Goal: Task Accomplishment & Management: Use online tool/utility

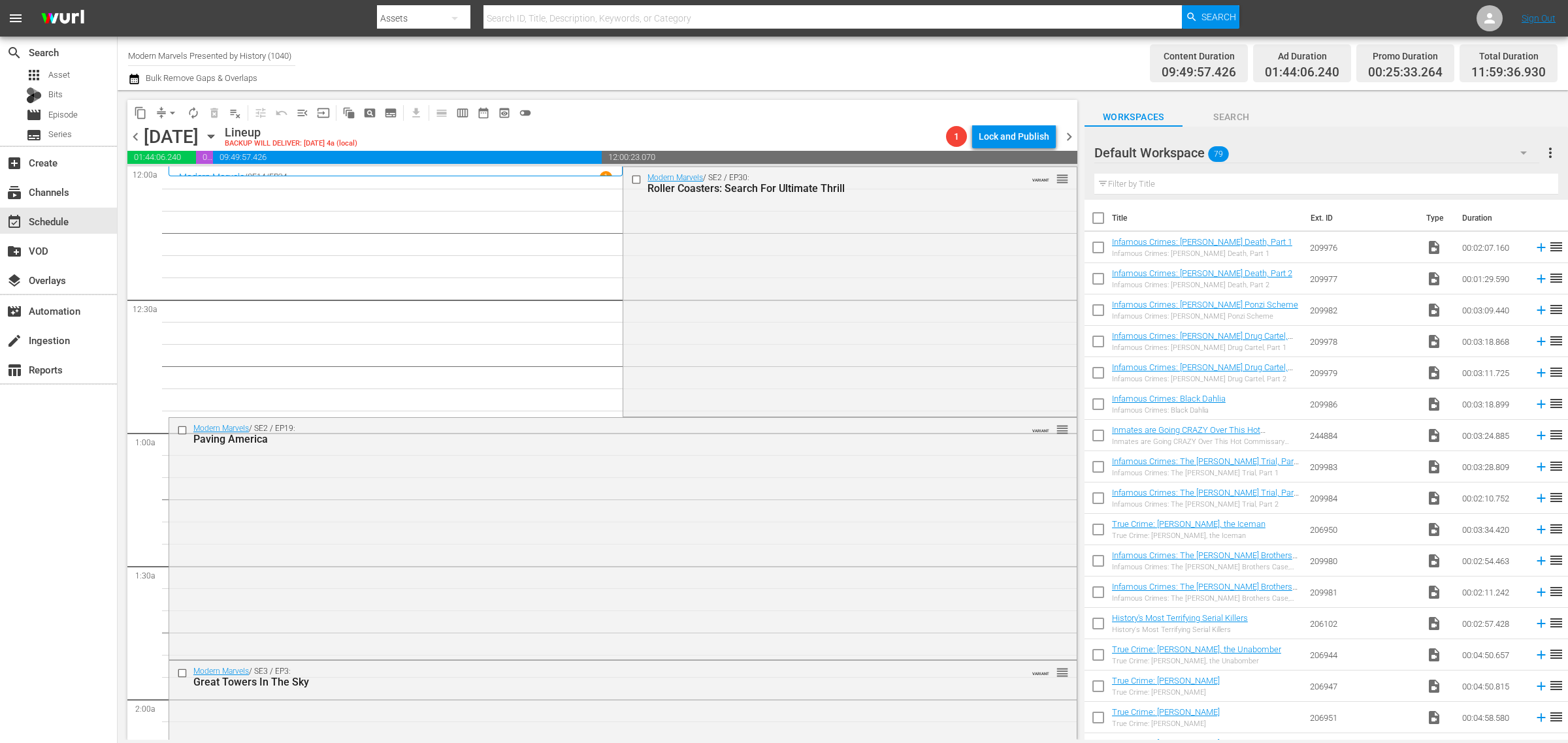
click at [218, 135] on icon "button" at bounding box center [211, 136] width 14 height 14
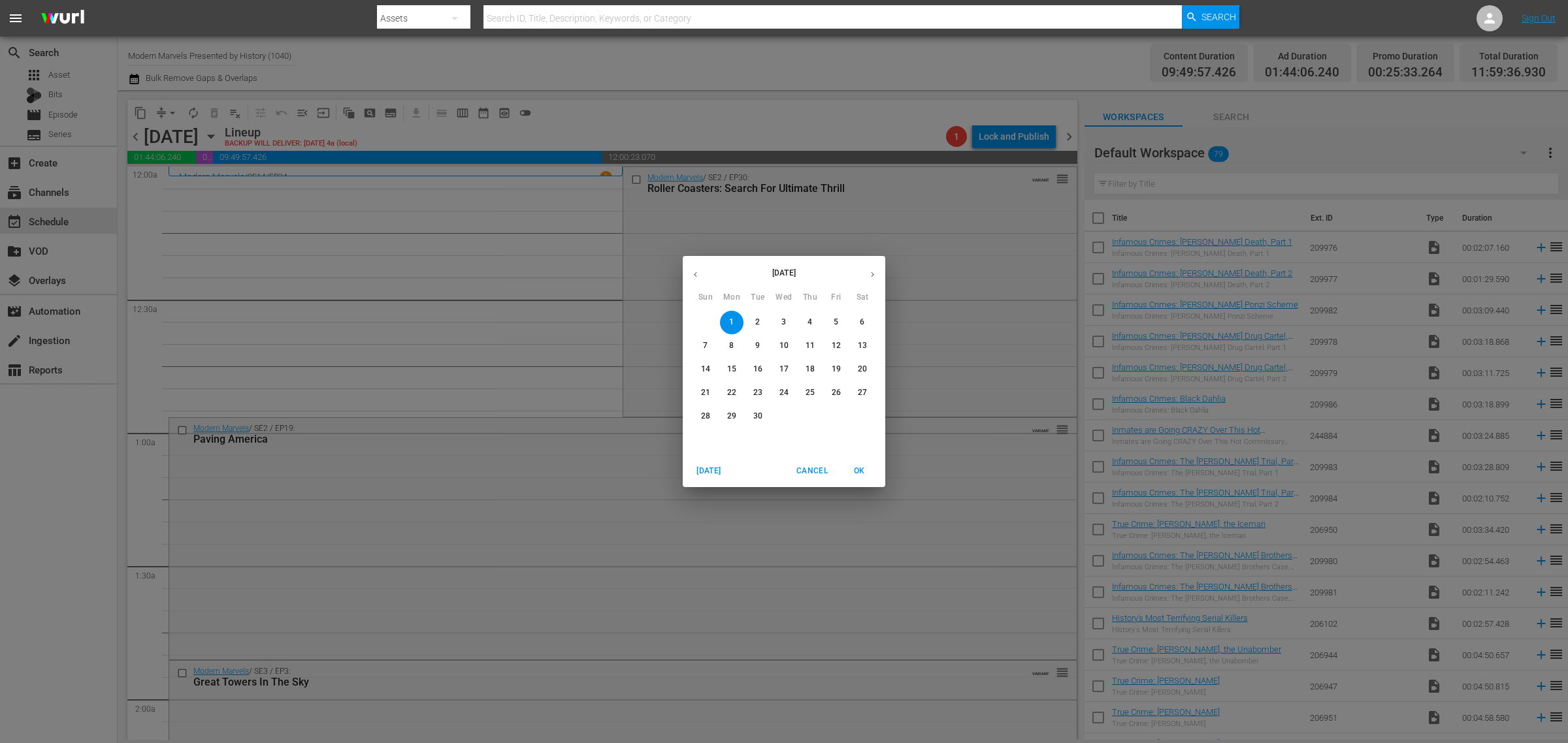
click at [699, 275] on icon "button" at bounding box center [695, 274] width 10 height 10
click at [737, 419] on span "25" at bounding box center [732, 416] width 23 height 11
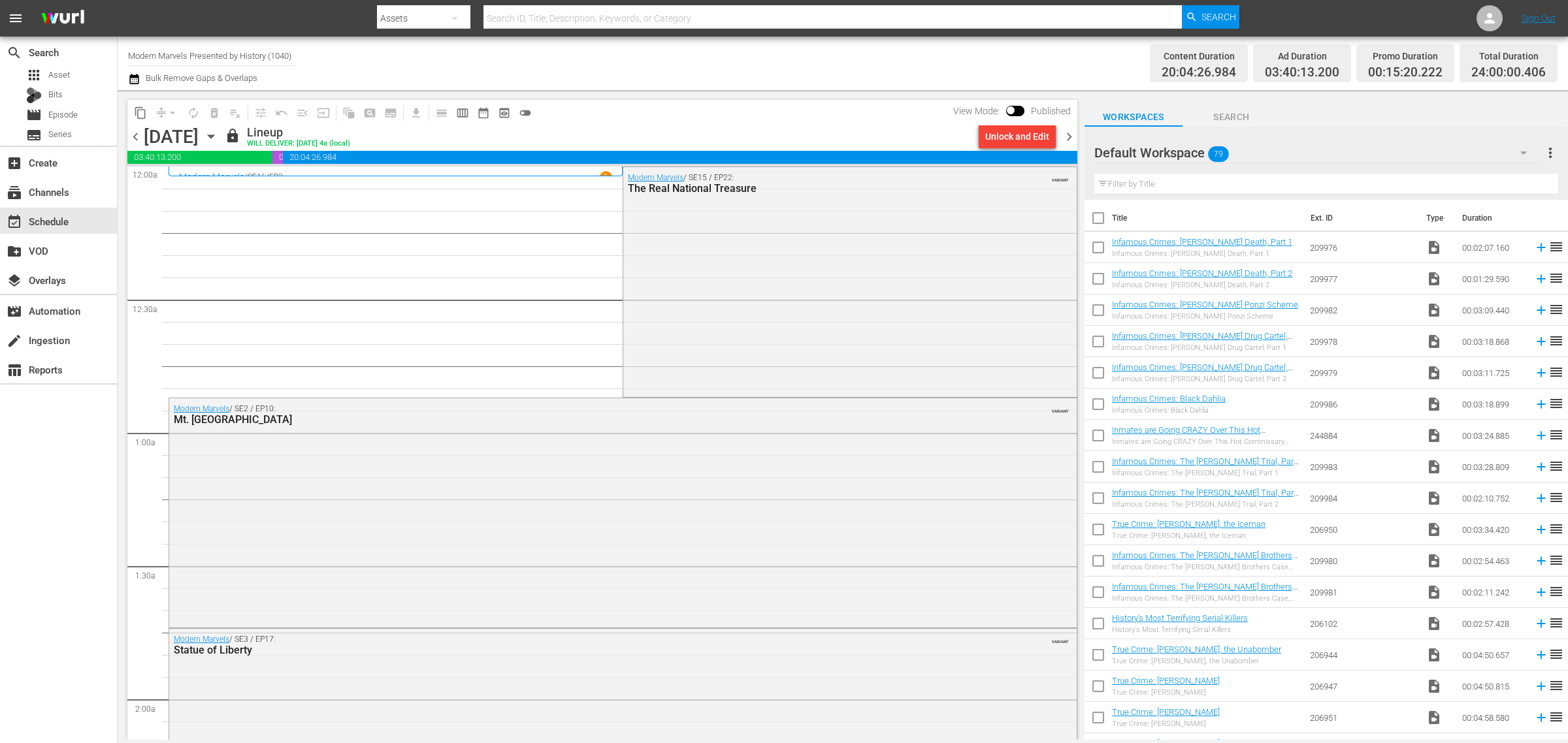
drag, startPoint x: 125, startPoint y: 50, endPoint x: 286, endPoint y: 56, distance: 161.1
click at [279, 56] on div "Channel Title Modern Marvels Presented by History (1040) Bulk Remove Gaps & Ove…" at bounding box center [843, 63] width 1450 height 54
drag, startPoint x: 127, startPoint y: 54, endPoint x: 520, endPoint y: 75, distance: 393.6
click at [517, 77] on div "Channel Title Modern Marvels Presented by History (1040) Bulk Remove Gaps & Ove…" at bounding box center [518, 63] width 779 height 47
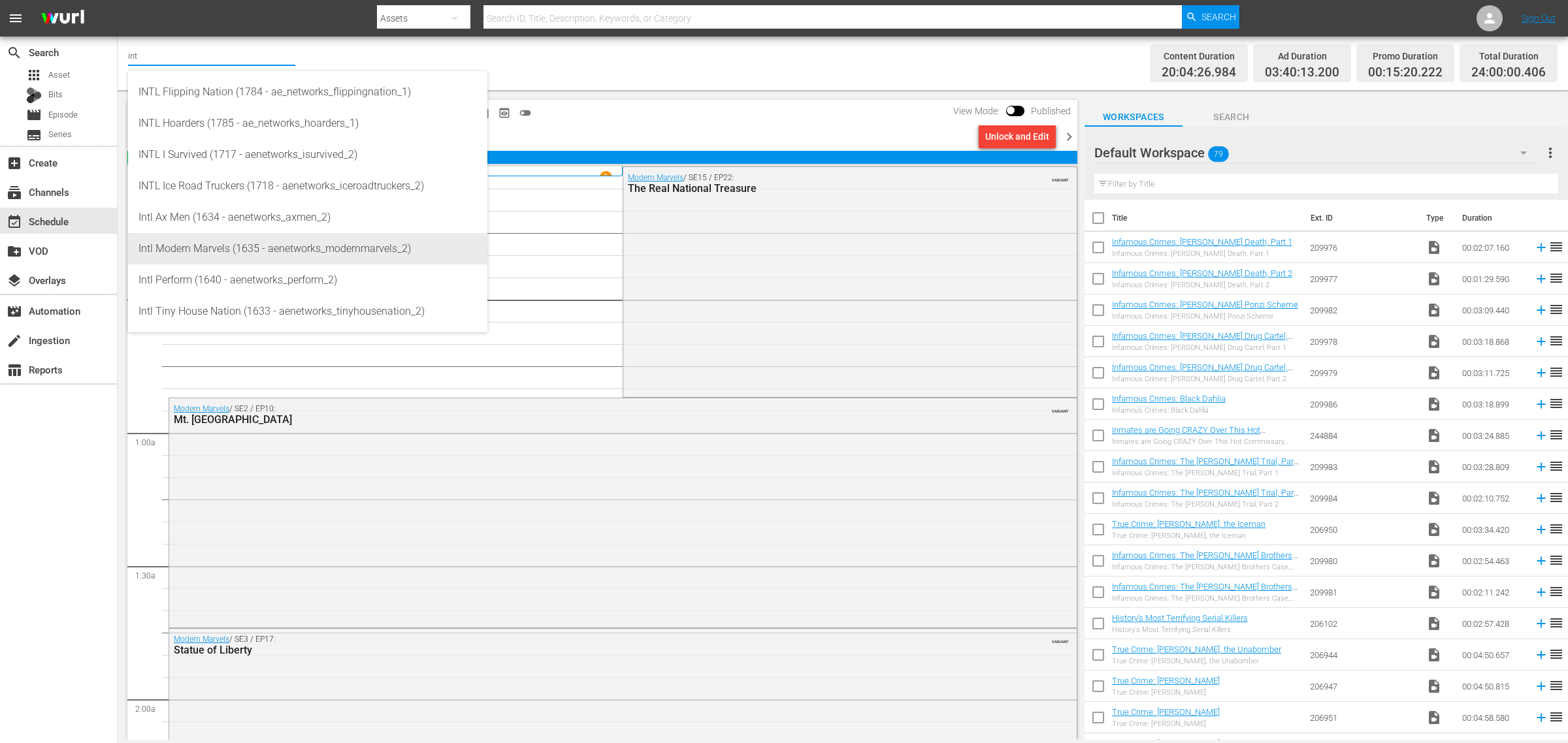
click at [266, 245] on div "Intl Modern Marvels (1635 - aenetworks_modernmarvels_2)" at bounding box center [308, 249] width 339 height 32
type input "Intl Modern Marvels (1635 - aenetworks_modernmarvels_2)"
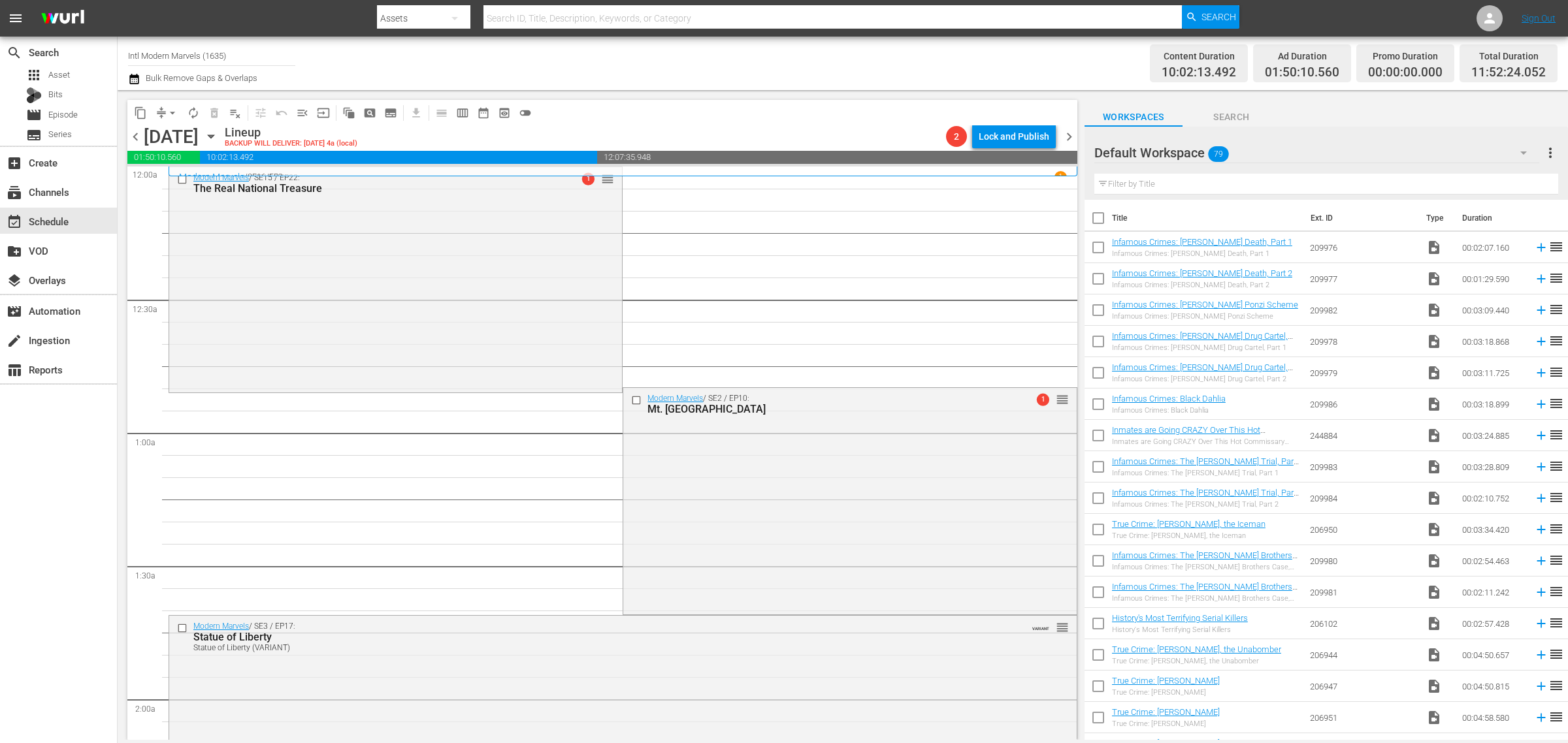
click at [771, 58] on div "Channel Title Intl Modern Marvels (1635) Bulk Remove Gaps & Overlaps" at bounding box center [518, 63] width 779 height 47
click at [171, 107] on span "arrow_drop_down" at bounding box center [172, 113] width 13 height 13
click at [168, 135] on li "Align to Midnight" at bounding box center [173, 138] width 137 height 21
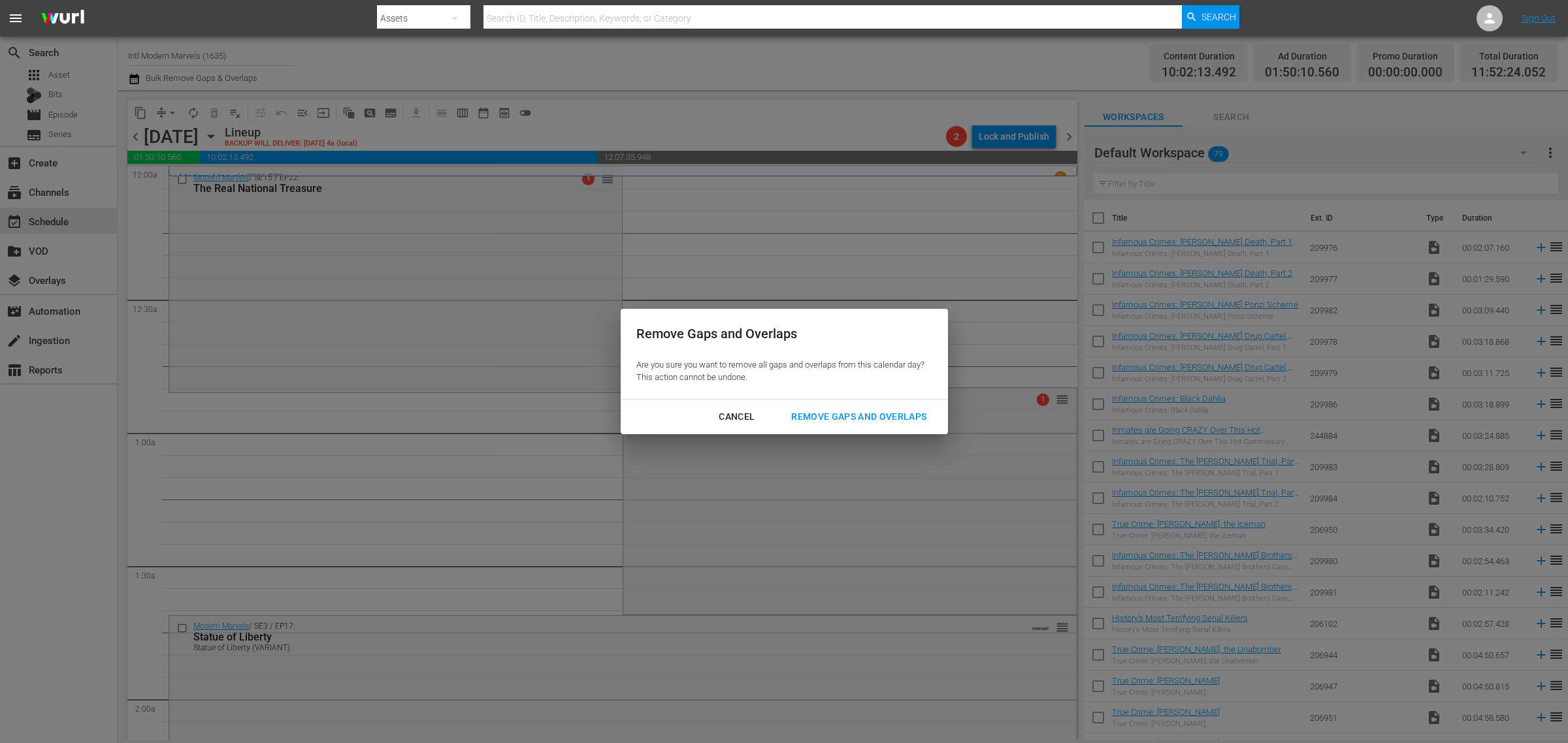
click at [866, 416] on div "Remove Gaps and Overlaps" at bounding box center [858, 417] width 156 height 17
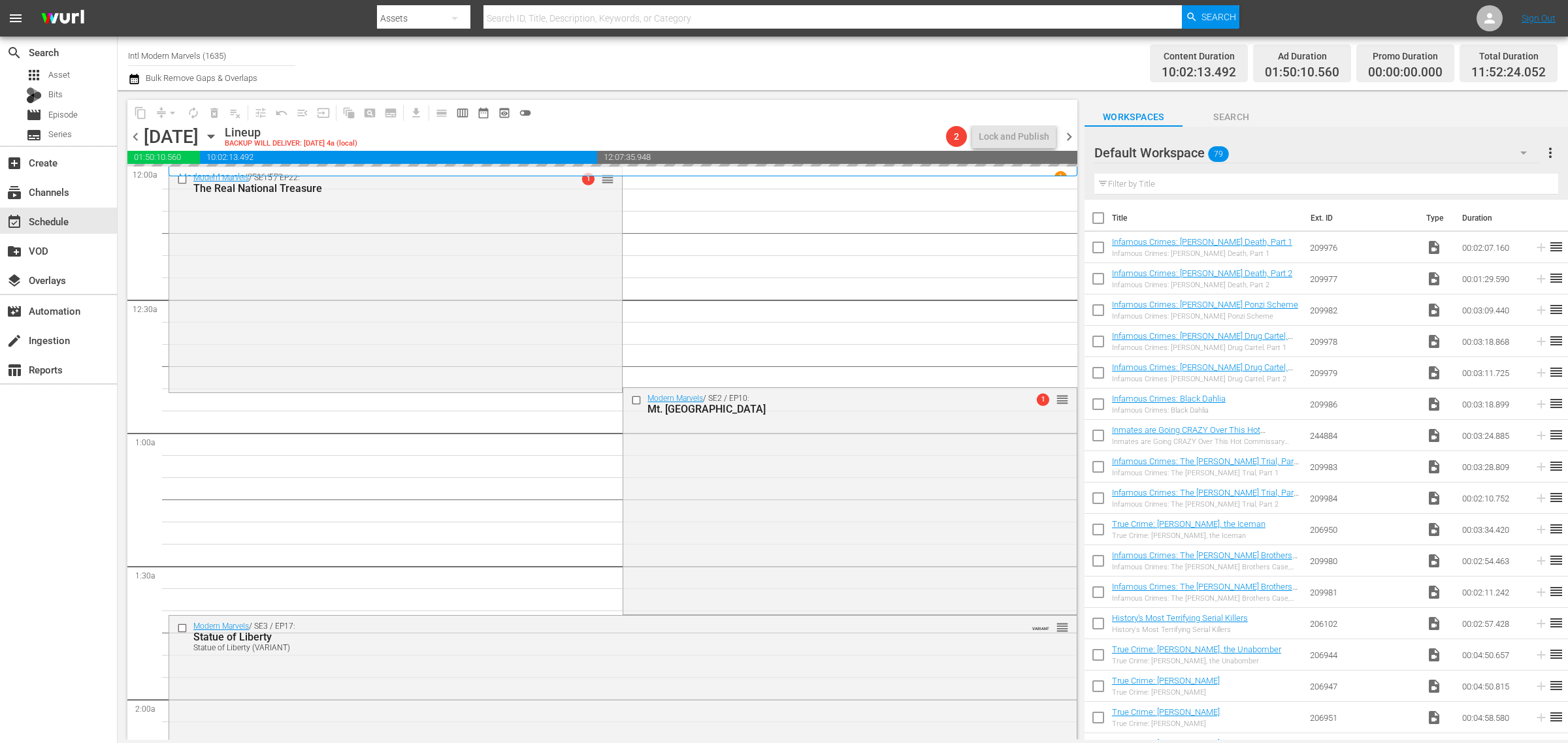
click at [774, 63] on div "Channel Title Intl Modern Marvels (1635) Bulk Remove Gaps & Overlaps" at bounding box center [518, 63] width 779 height 47
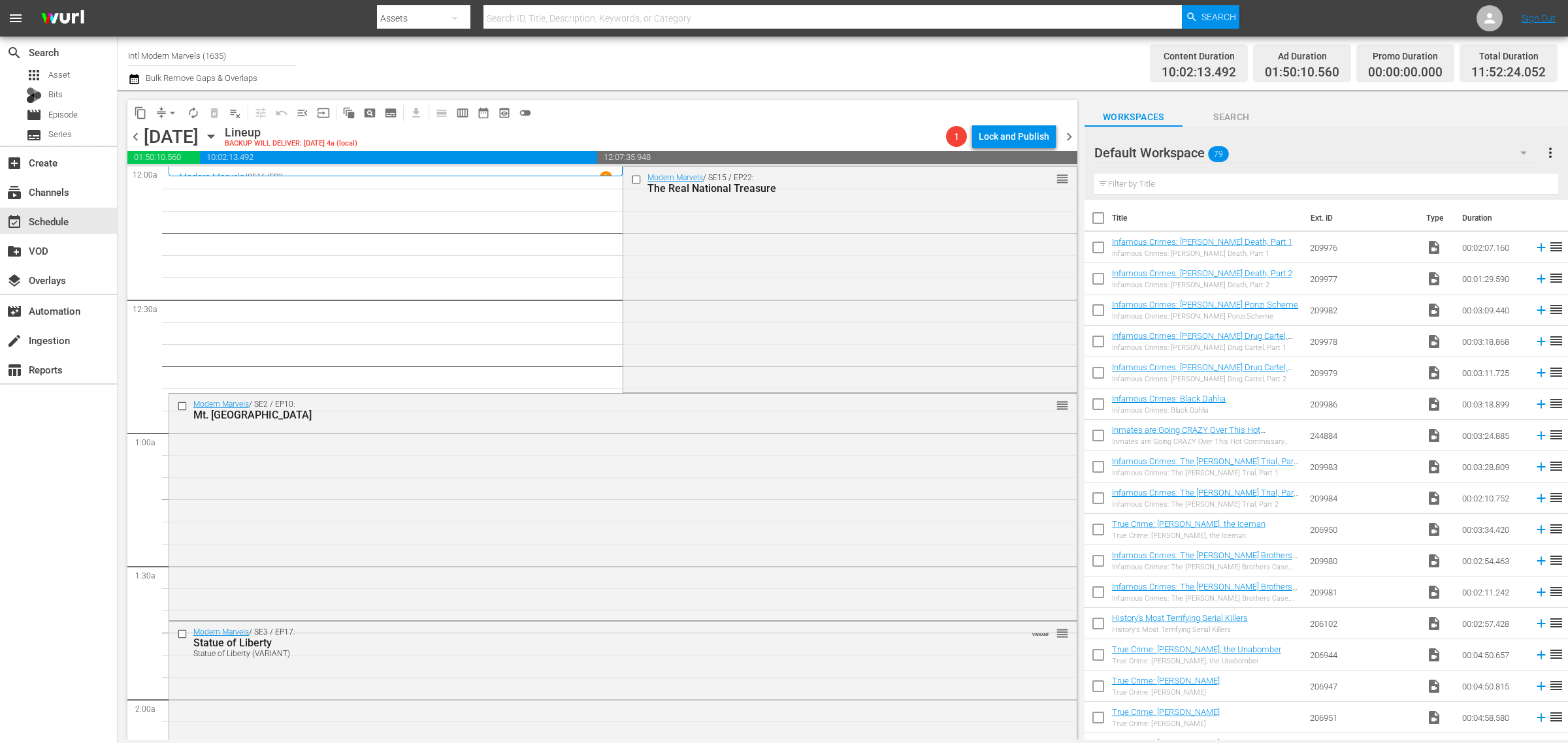
click at [897, 58] on div "Channel Title Intl Modern Marvels (1635) Bulk Remove Gaps & Overlaps" at bounding box center [518, 63] width 779 height 47
click at [236, 109] on span "playlist_remove_outlined" at bounding box center [235, 113] width 13 height 13
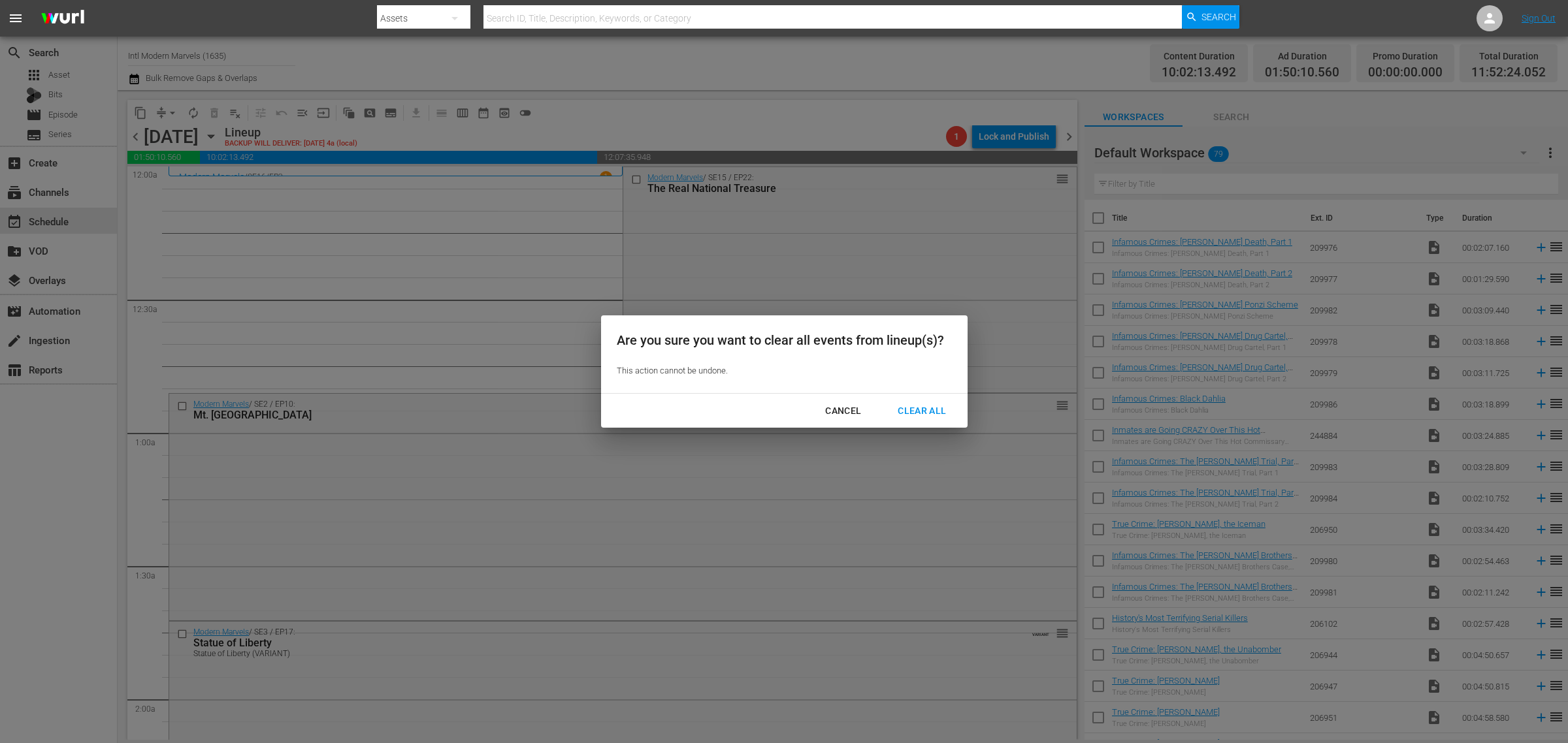
click at [934, 407] on div "Clear All" at bounding box center [922, 411] width 70 height 17
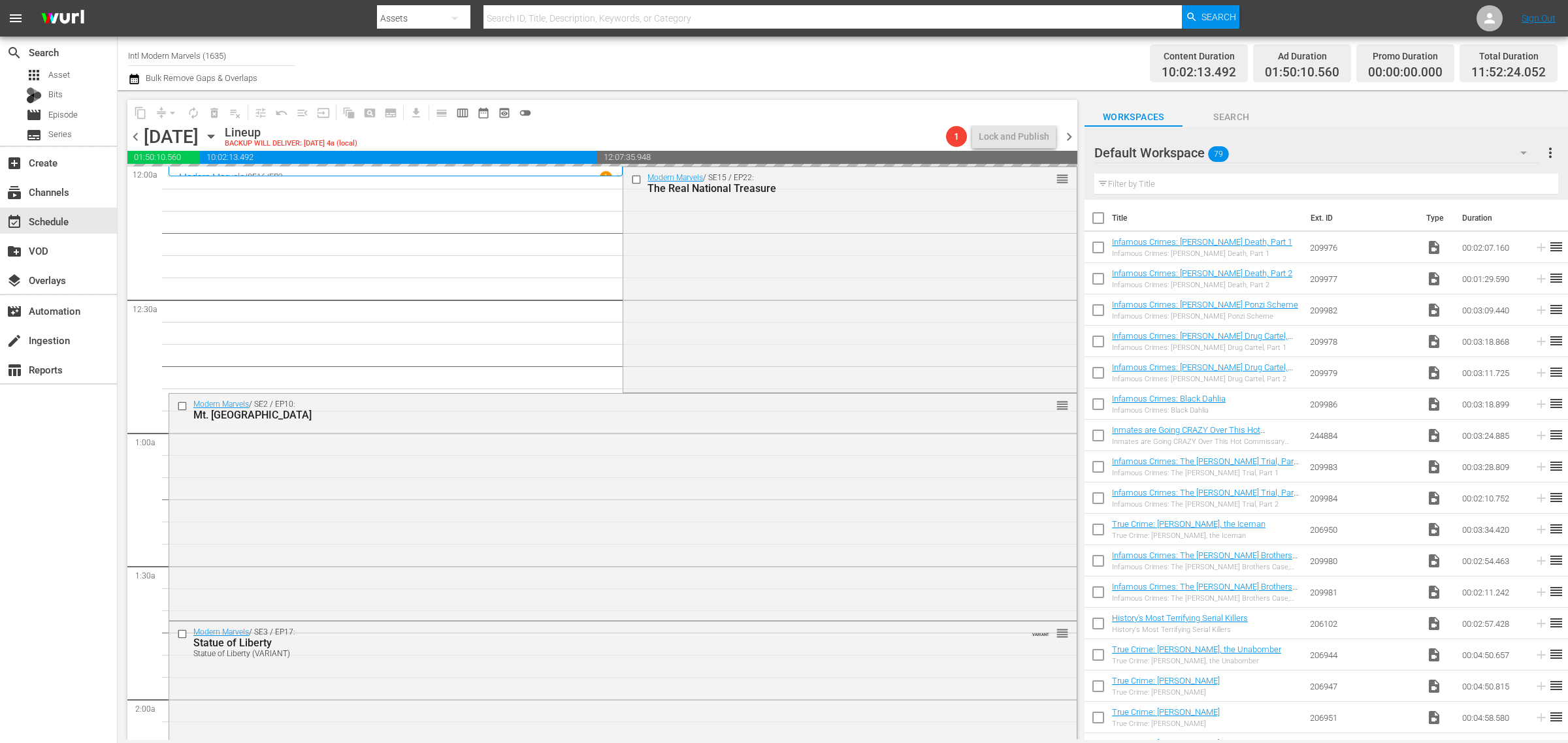
click at [791, 50] on div "Channel Title Intl Modern Marvels (1635) Bulk Remove Gaps & Overlaps" at bounding box center [518, 63] width 779 height 47
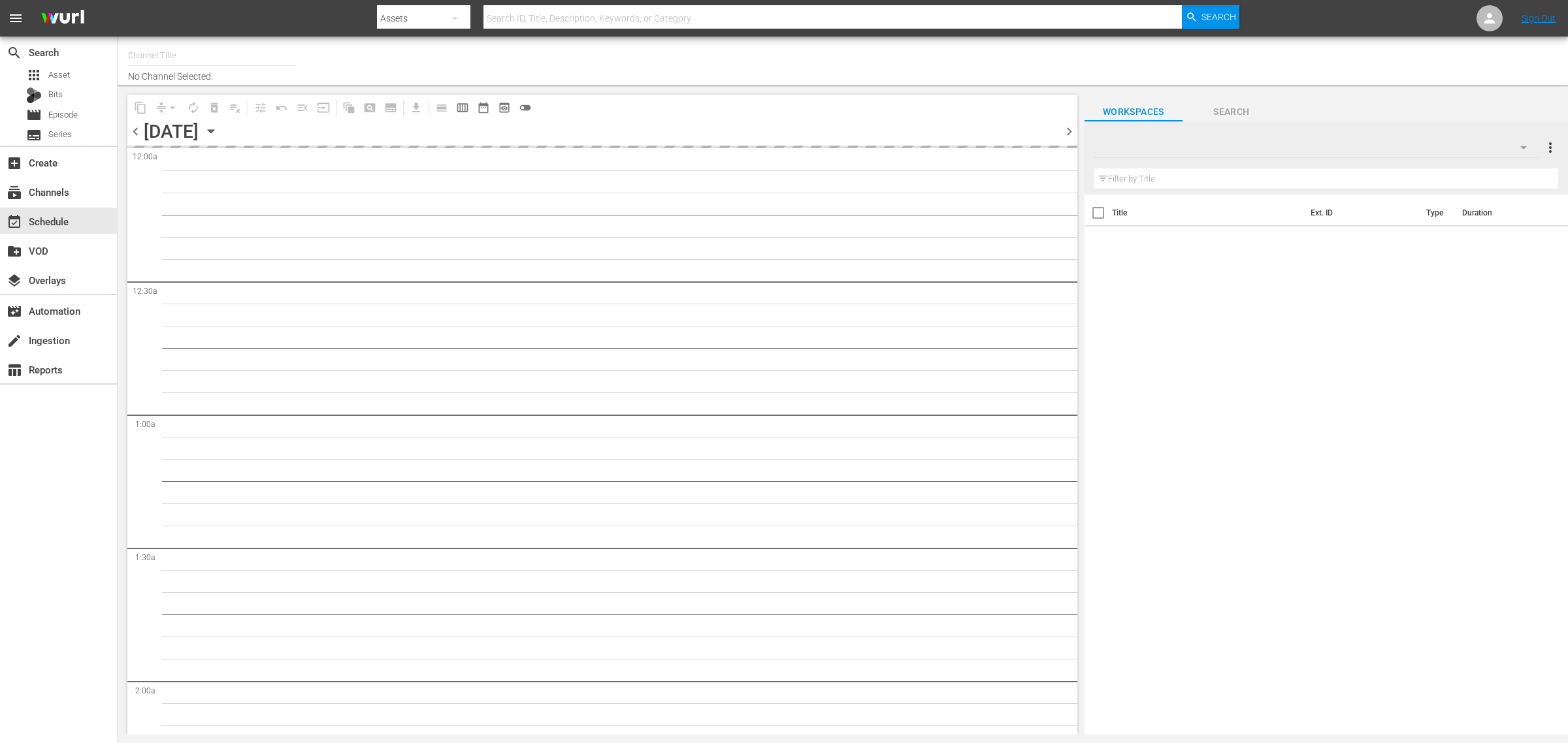
type input "Intl Modern Marvels (1635)"
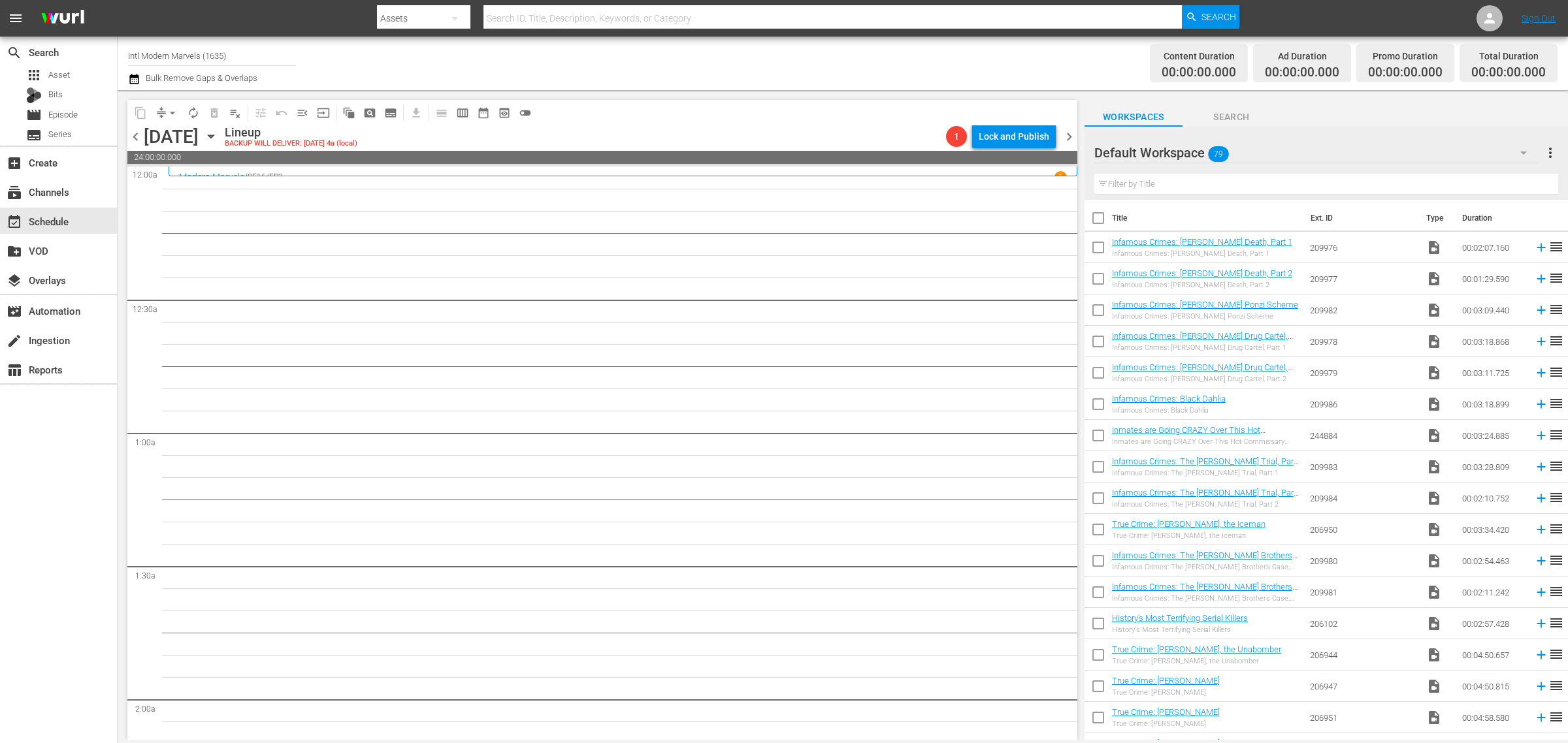
click at [792, 50] on div "Channel Title Intl Modern Marvels (1635) Bulk Remove Gaps & Overlaps" at bounding box center [518, 63] width 779 height 47
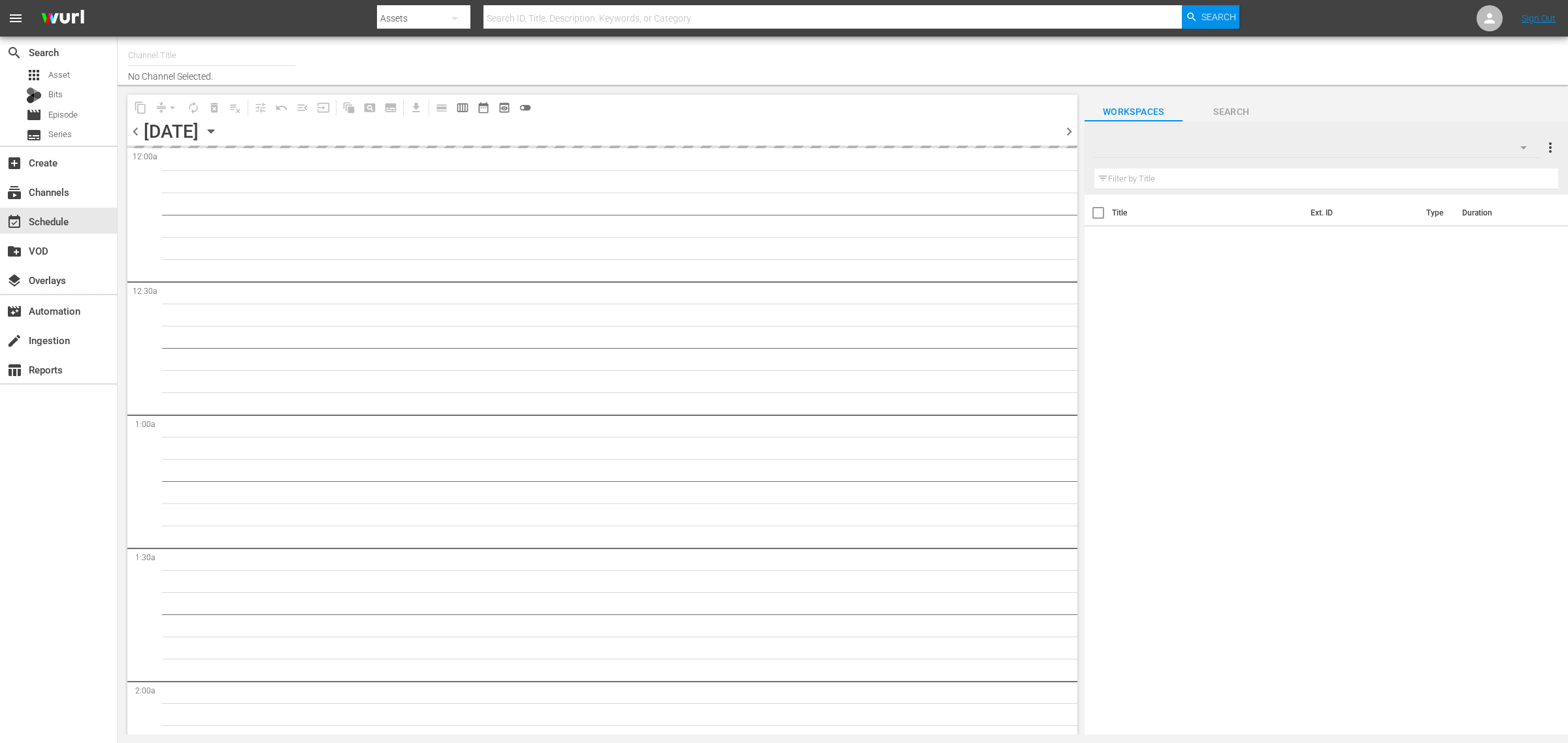
type input "Intl Modern Marvels (1635)"
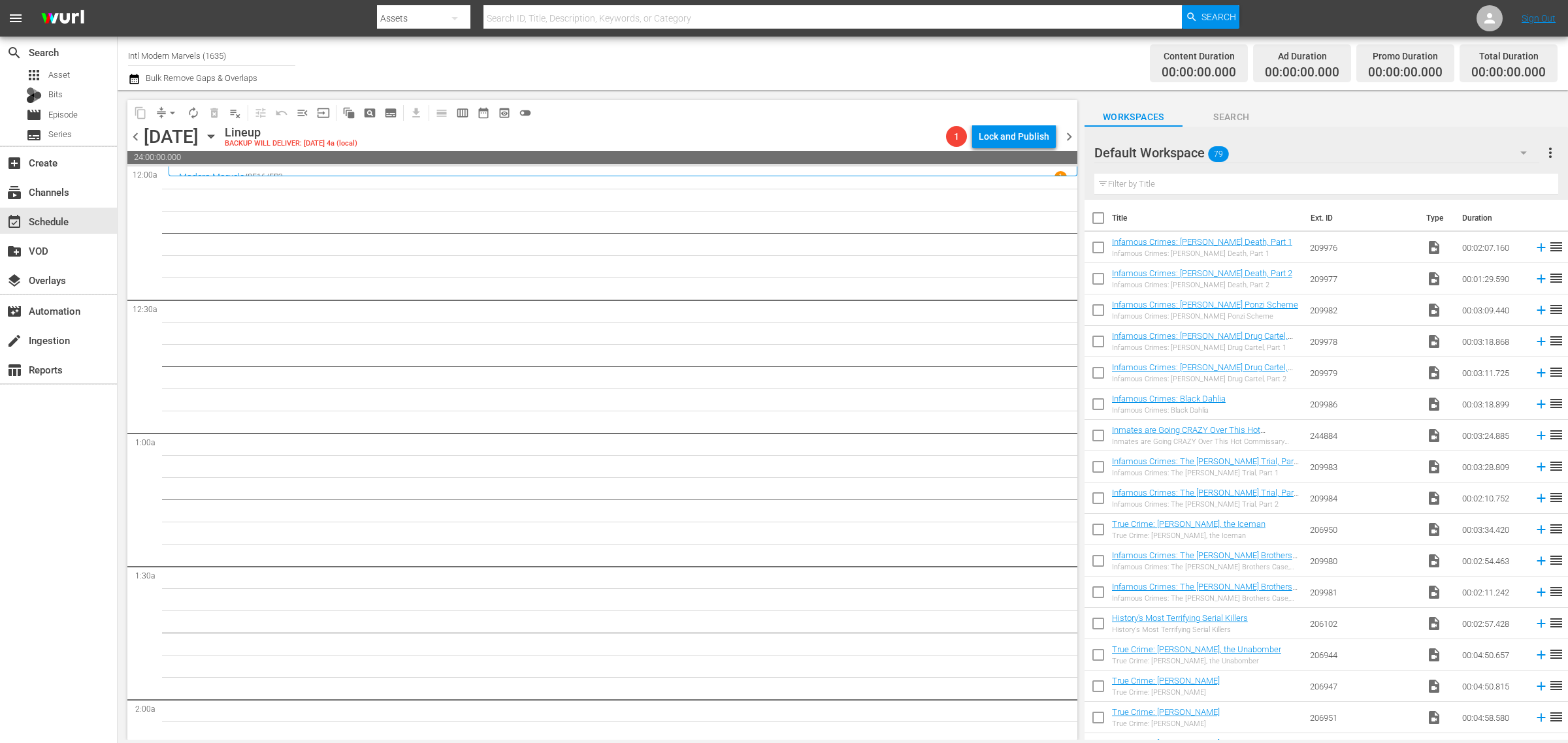
click at [758, 64] on div "Channel Title Intl Modern Marvels (1635) Bulk Remove Gaps & Overlaps" at bounding box center [518, 63] width 779 height 47
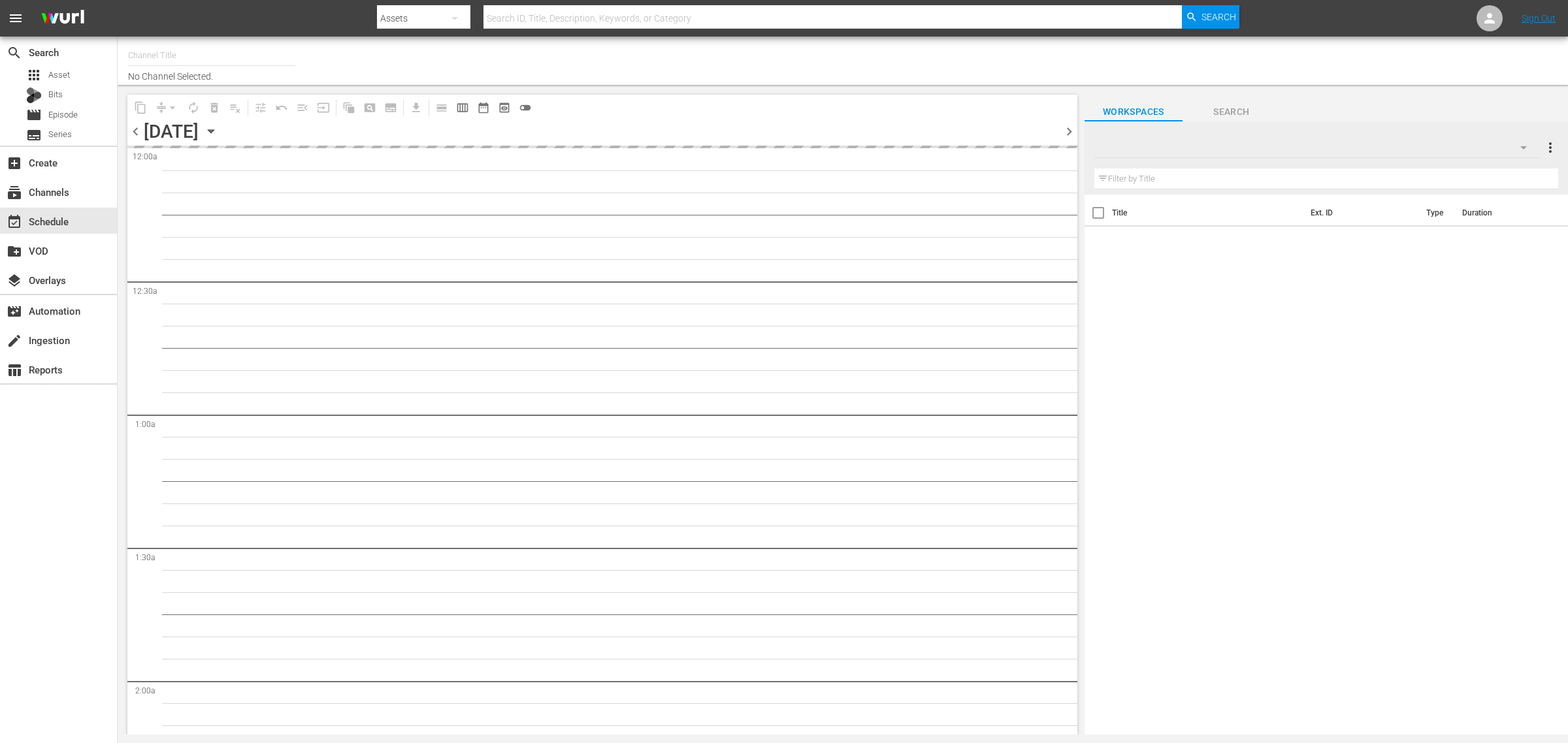
type input "Intl Modern Marvels (1635)"
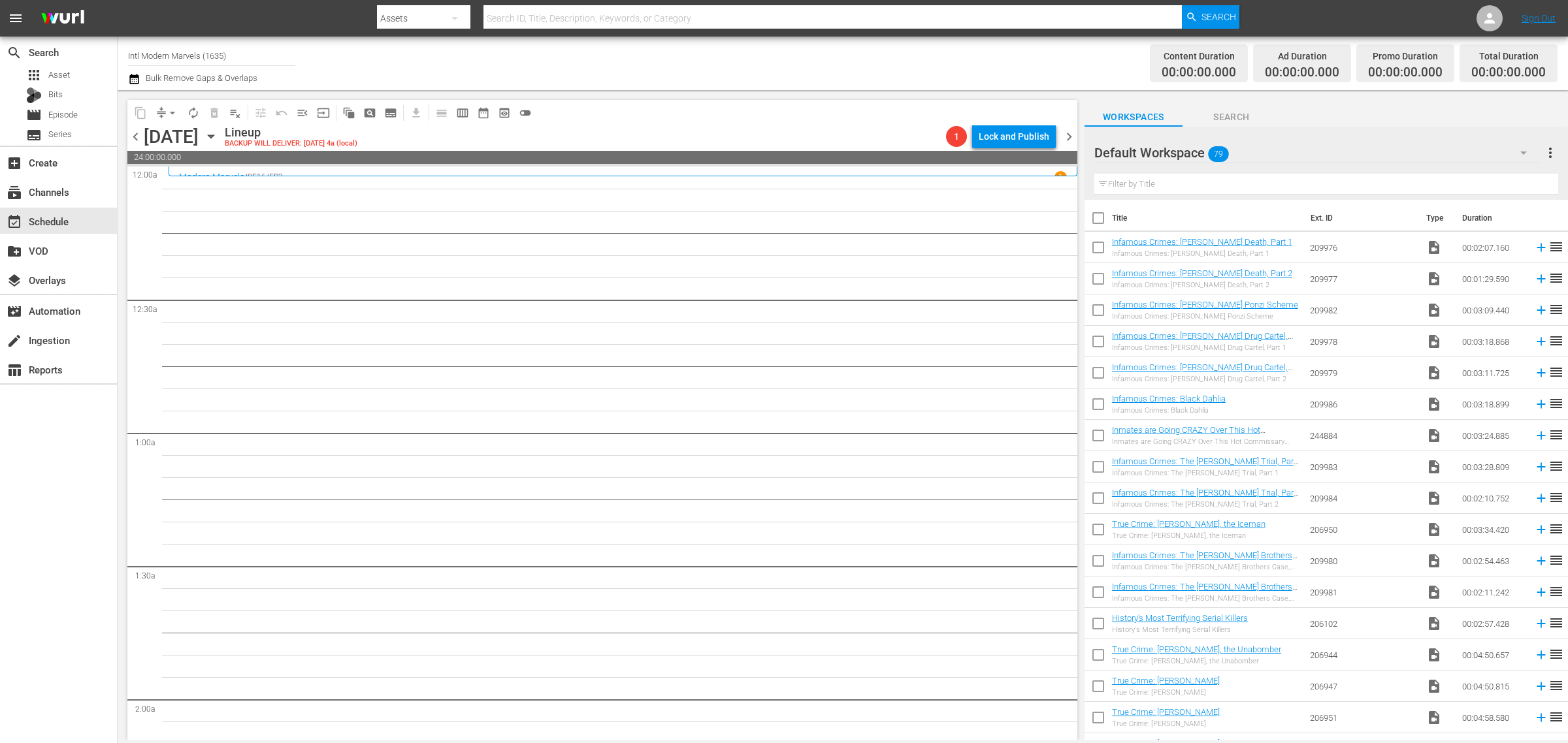
click at [822, 80] on div "Channel Title Intl Modern Marvels (1635) Bulk Remove Gaps & Overlaps" at bounding box center [518, 63] width 779 height 47
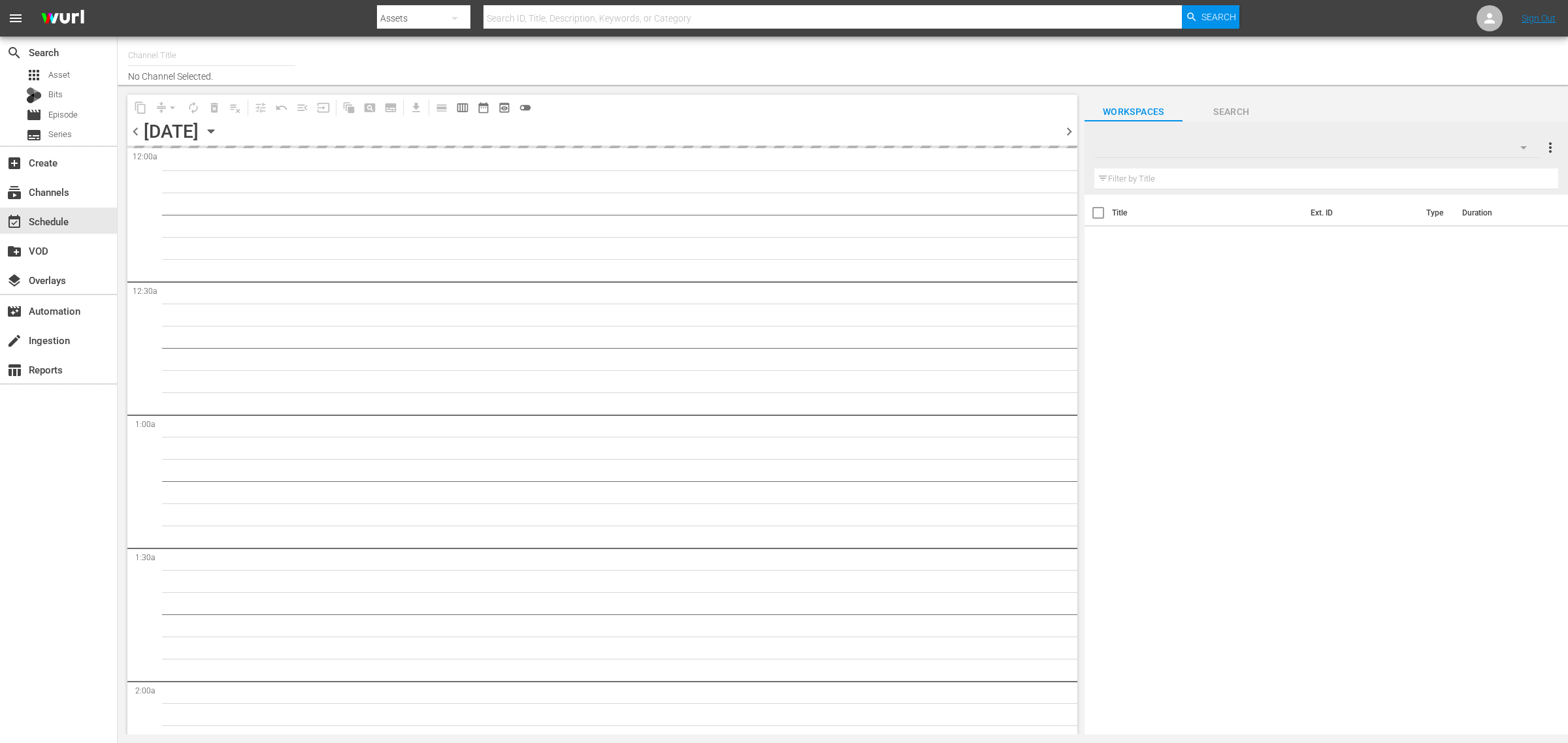
type input "Intl Modern Marvels (1635)"
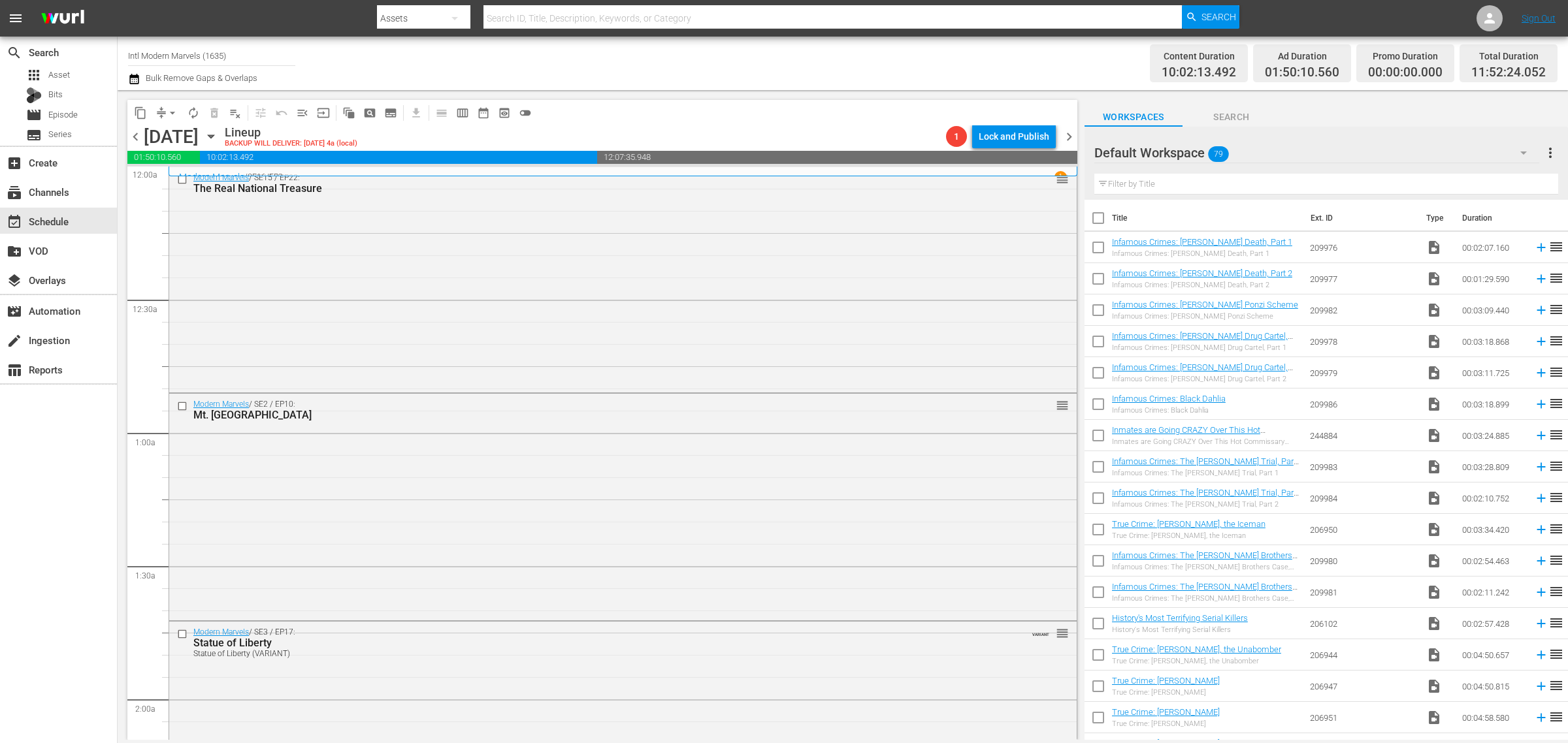
click at [723, 77] on div "Channel Title Intl Modern Marvels (1635) Bulk Remove Gaps & Overlaps" at bounding box center [518, 63] width 779 height 47
click at [1068, 131] on span "chevron_right" at bounding box center [1069, 137] width 17 height 17
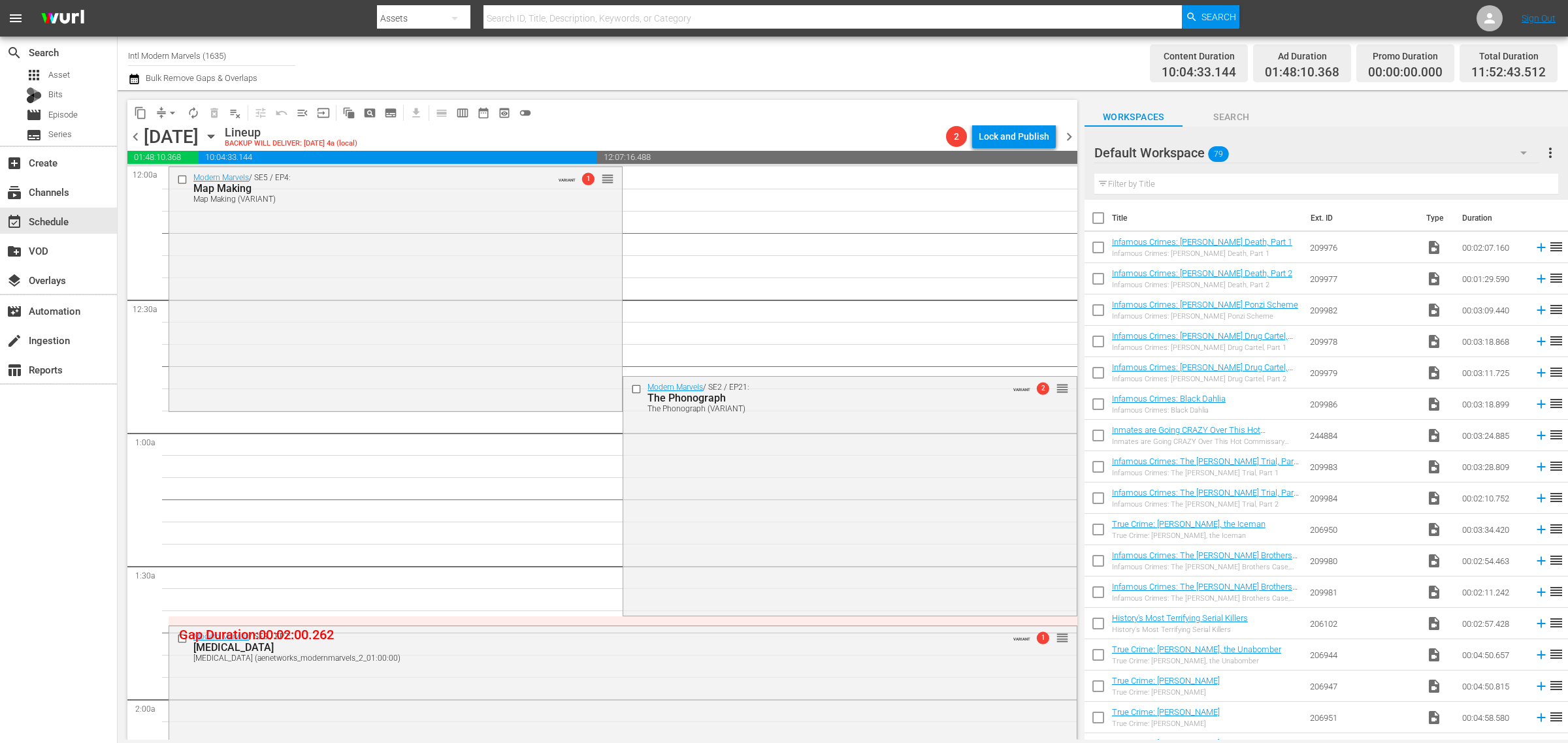
click at [129, 138] on span "chevron_left" at bounding box center [136, 137] width 17 height 17
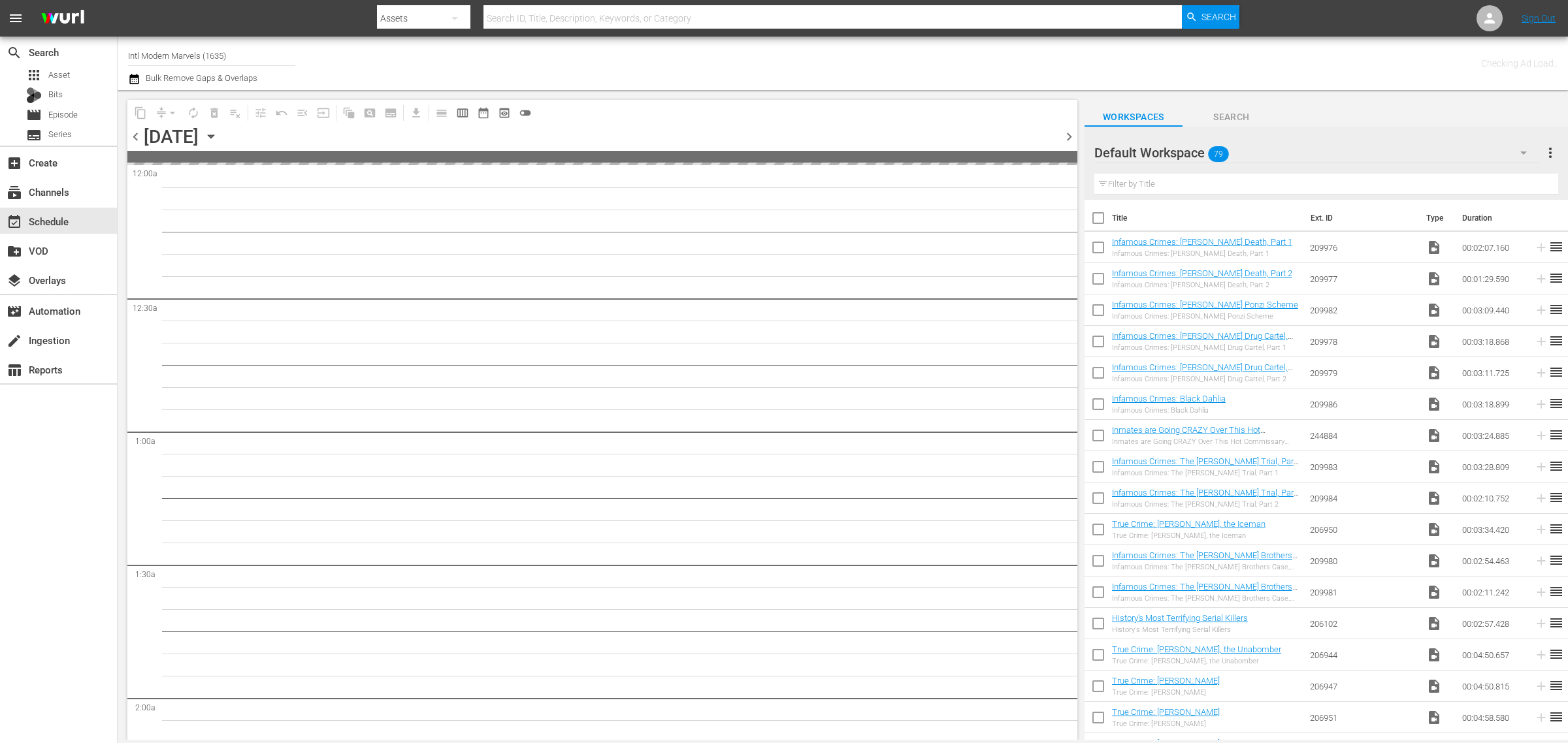
click at [860, 76] on div "Channel Title Intl Modern Marvels (1635) Bulk Remove Gaps & Overlaps" at bounding box center [518, 63] width 779 height 47
